Goal: Task Accomplishment & Management: Manage account settings

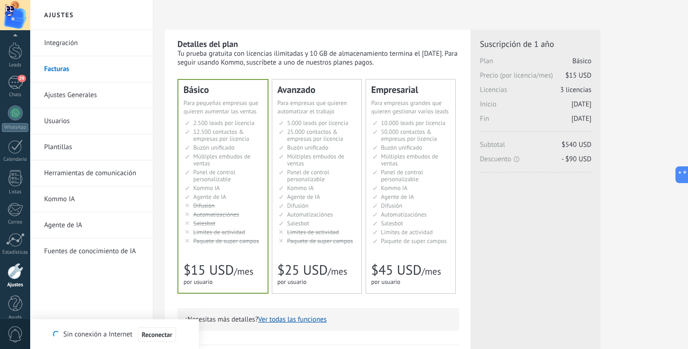
scroll to position [38, 0]
click at [84, 41] on link "Integración" at bounding box center [93, 43] width 99 height 26
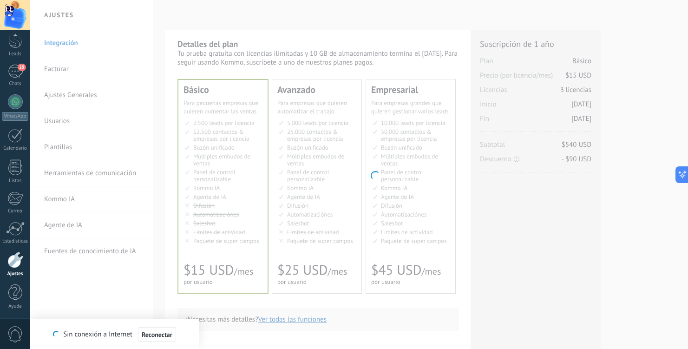
click at [17, 263] on div at bounding box center [15, 260] width 16 height 16
click at [15, 257] on div at bounding box center [15, 260] width 16 height 16
click at [103, 43] on body ".abccls-1,.abccls-2{fill-rule:evenodd}.abccls-2{fill:#fff} .abfcls-1{fill:none}…" at bounding box center [344, 174] width 688 height 349
click at [252, 52] on body ".abccls-1,.abccls-2{fill-rule:evenodd}.abccls-2{fill:#fff} .abfcls-1{fill:none}…" at bounding box center [344, 174] width 688 height 349
click at [157, 331] on span "Reconectar" at bounding box center [157, 334] width 31 height 7
